Goal: Information Seeking & Learning: Learn about a topic

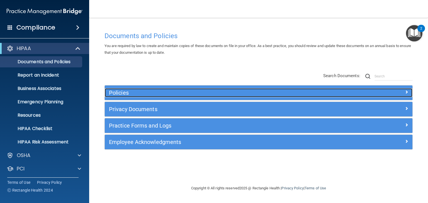
click at [112, 94] on h5 "Policies" at bounding box center [220, 93] width 222 height 6
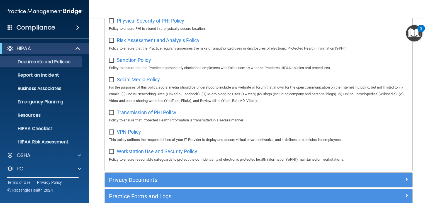
scroll to position [351, 0]
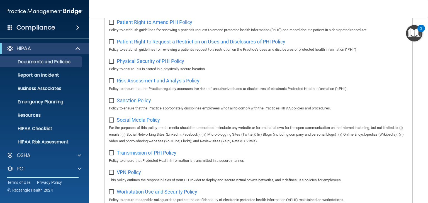
click at [412, 35] on img "Open Resource Center, 2 new notifications" at bounding box center [414, 33] width 16 height 16
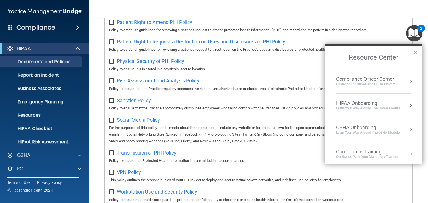
click at [415, 50] on button "×" at bounding box center [415, 52] width 5 height 9
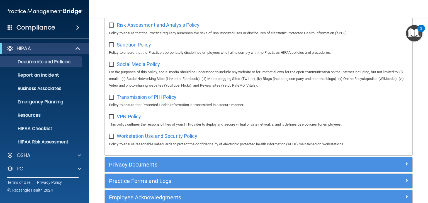
scroll to position [441, 0]
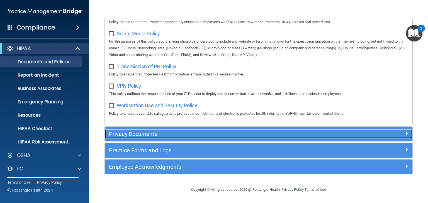
click at [130, 134] on h5 "Privacy Documents" at bounding box center [220, 134] width 222 height 6
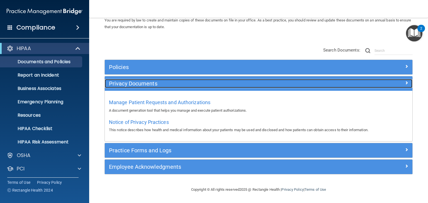
scroll to position [25, 0]
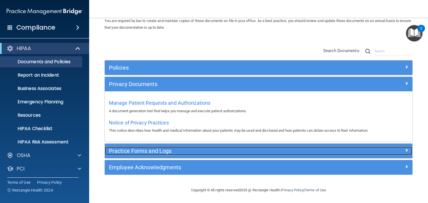
click at [143, 150] on h5 "Practice Forms and Logs" at bounding box center [220, 151] width 222 height 6
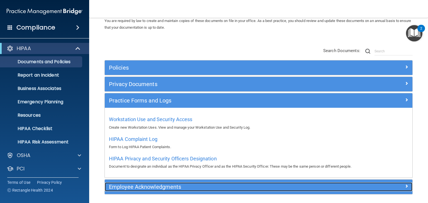
click at [143, 188] on h5 "Employee Acknowledgments" at bounding box center [220, 187] width 222 height 6
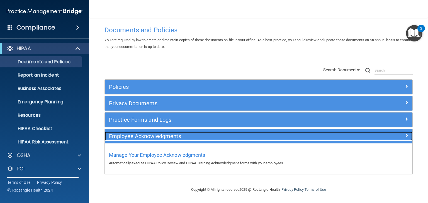
scroll to position [6, 0]
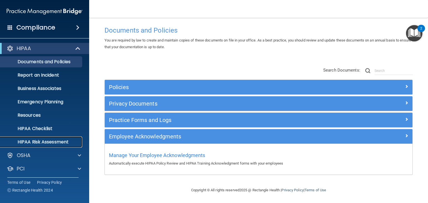
click at [51, 141] on p "HIPAA Risk Assessment" at bounding box center [42, 142] width 76 height 6
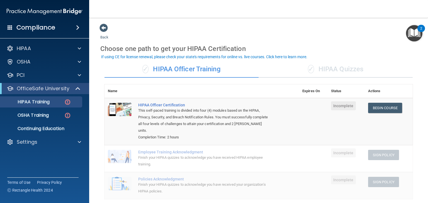
click at [338, 69] on div "✓ HIPAA Quizzes" at bounding box center [336, 69] width 154 height 17
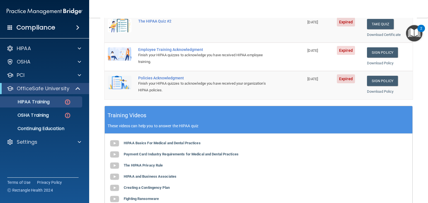
scroll to position [178, 0]
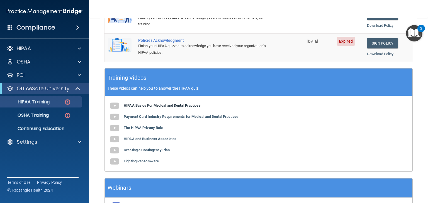
click at [149, 104] on b "HIPAA Basics For Medical and Dental Practices" at bounding box center [162, 105] width 77 height 4
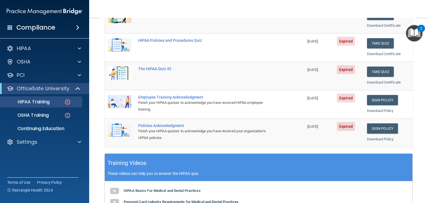
scroll to position [45, 0]
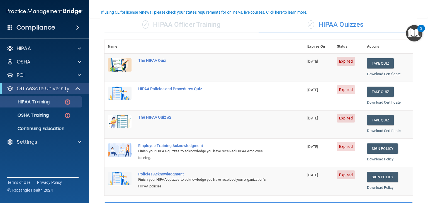
click at [192, 26] on div "✓ HIPAA Officer Training" at bounding box center [182, 24] width 154 height 17
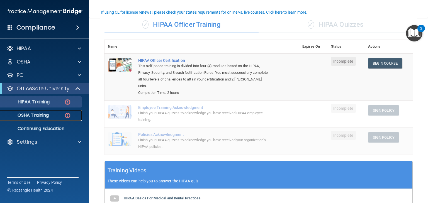
click at [40, 115] on p "OSHA Training" at bounding box center [26, 116] width 45 height 6
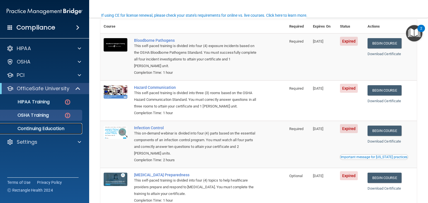
click at [40, 129] on p "Continuing Education" at bounding box center [42, 129] width 76 height 6
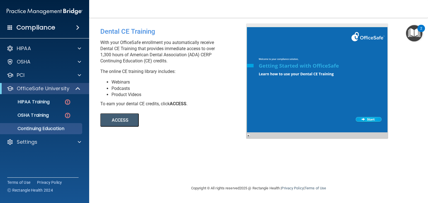
click at [122, 119] on button "ACCESS" at bounding box center [119, 119] width 38 height 13
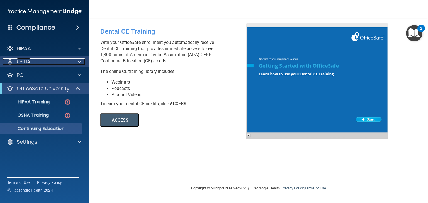
click at [27, 63] on p "OSHA" at bounding box center [24, 62] width 14 height 7
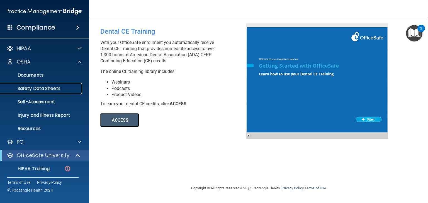
click at [41, 88] on p "Safety Data Sheets" at bounding box center [42, 89] width 76 height 6
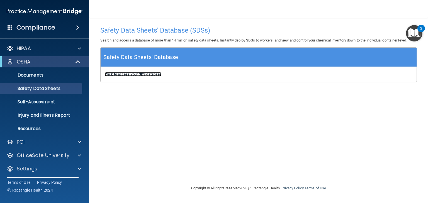
click at [117, 74] on b "Click to access your SDS database" at bounding box center [133, 74] width 57 height 4
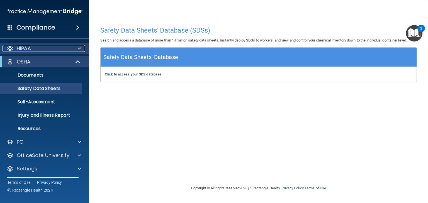
click at [25, 48] on p "HIPAA" at bounding box center [24, 48] width 14 height 7
